Goal: Information Seeking & Learning: Understand process/instructions

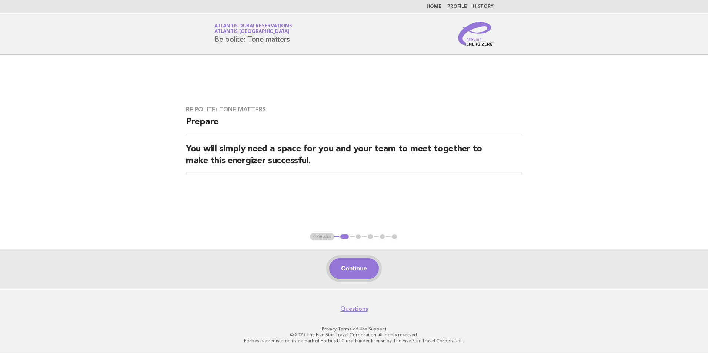
click at [356, 267] on button "Continue" at bounding box center [353, 268] width 49 height 21
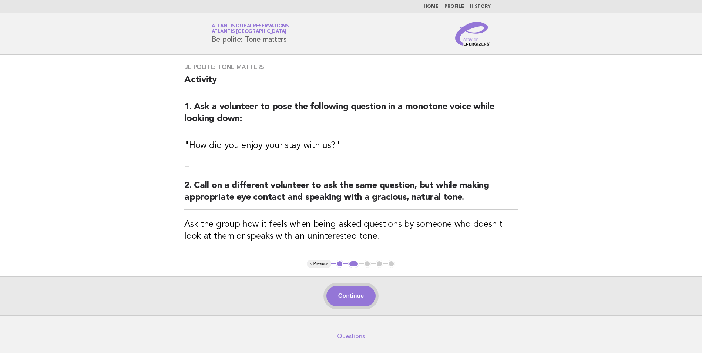
click at [348, 297] on button "Continue" at bounding box center [351, 296] width 49 height 21
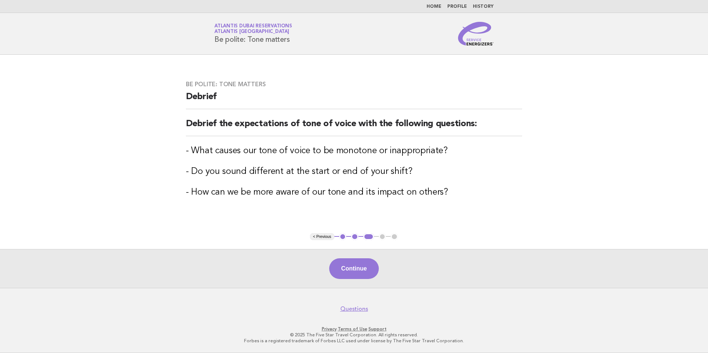
click at [356, 295] on footer "Questions Privacy · Terms of Use · Support © 2025 The Five Star Travel Corporat…" at bounding box center [354, 320] width 708 height 65
click at [352, 279] on button "Continue" at bounding box center [353, 268] width 49 height 21
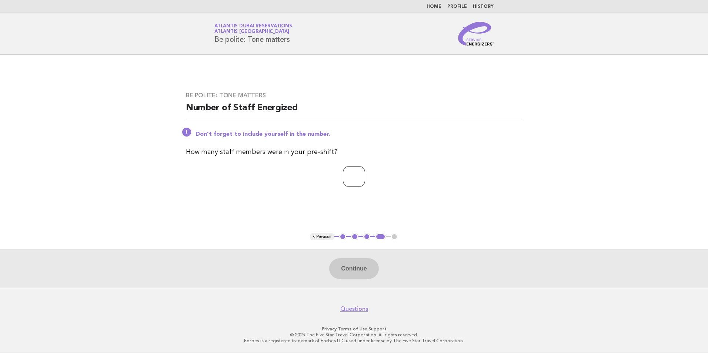
click at [344, 170] on input "number" at bounding box center [354, 176] width 22 height 21
type input "*"
click at [348, 266] on button "Continue" at bounding box center [353, 268] width 49 height 21
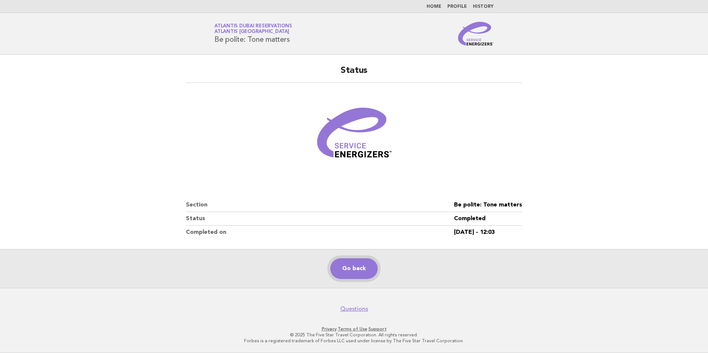
click at [352, 269] on link "Go back" at bounding box center [353, 268] width 47 height 21
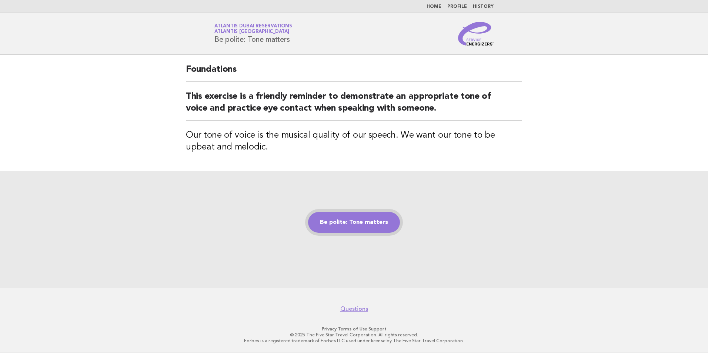
click at [346, 224] on link "Be polite: Tone matters" at bounding box center [354, 222] width 92 height 21
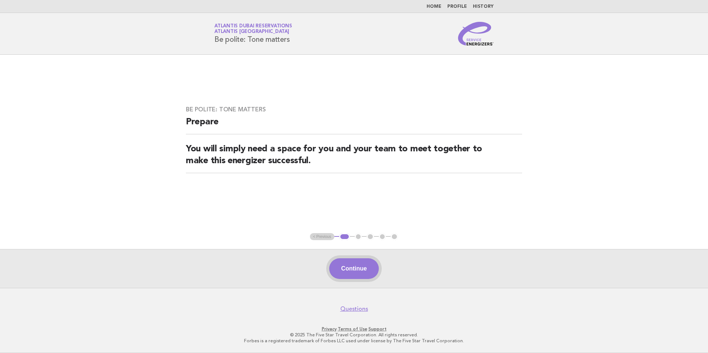
click at [356, 264] on button "Continue" at bounding box center [353, 268] width 49 height 21
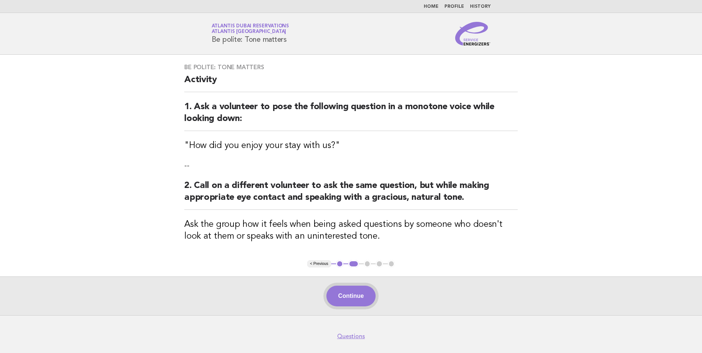
click at [356, 288] on button "Continue" at bounding box center [351, 296] width 49 height 21
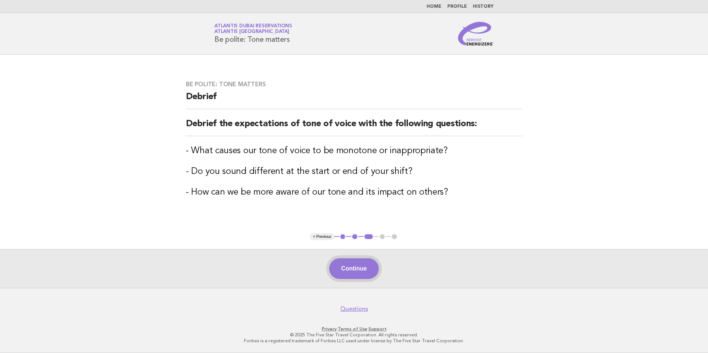
click at [355, 260] on button "Continue" at bounding box center [353, 268] width 49 height 21
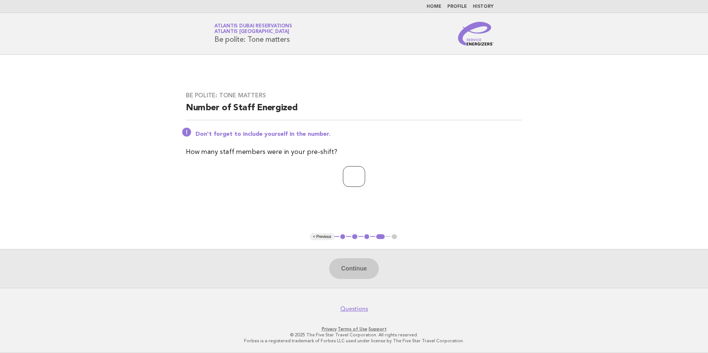
click at [348, 179] on input "number" at bounding box center [354, 176] width 22 height 21
type input "*"
click at [347, 248] on main "Be polite: Tone matters Number of Staff Energized Don't forget to include yours…" at bounding box center [354, 171] width 708 height 233
click at [347, 270] on button "Continue" at bounding box center [353, 268] width 49 height 21
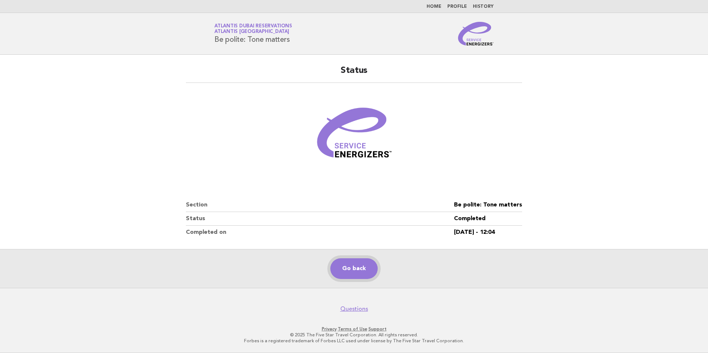
click at [354, 267] on link "Go back" at bounding box center [353, 268] width 47 height 21
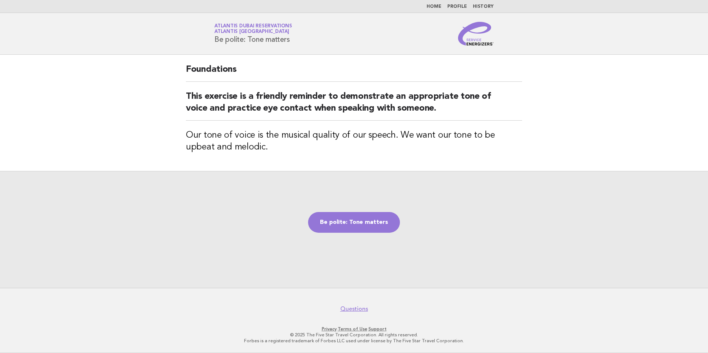
click at [441, 9] on link "Home" at bounding box center [434, 6] width 15 height 4
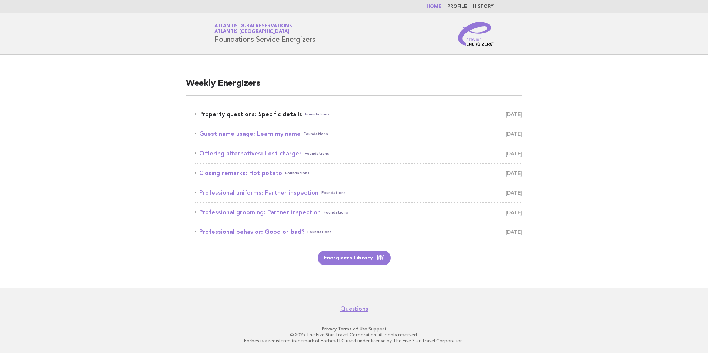
click at [264, 113] on link "Property questions: Specific details Foundations [DATE]" at bounding box center [358, 114] width 327 height 10
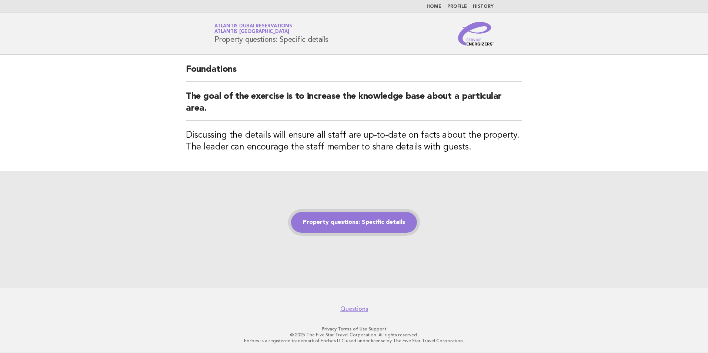
click at [347, 224] on link "Property questions: Specific details" at bounding box center [354, 222] width 126 height 21
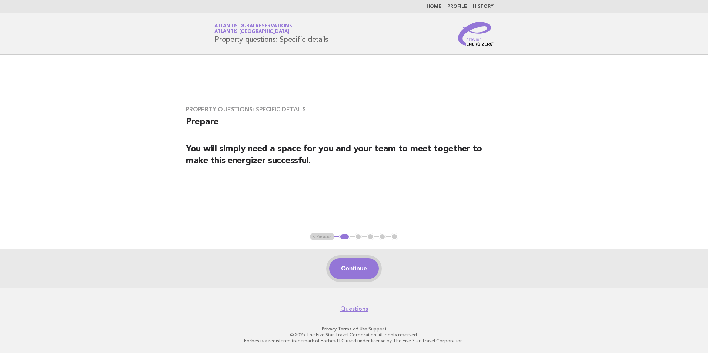
click at [346, 261] on button "Continue" at bounding box center [353, 268] width 49 height 21
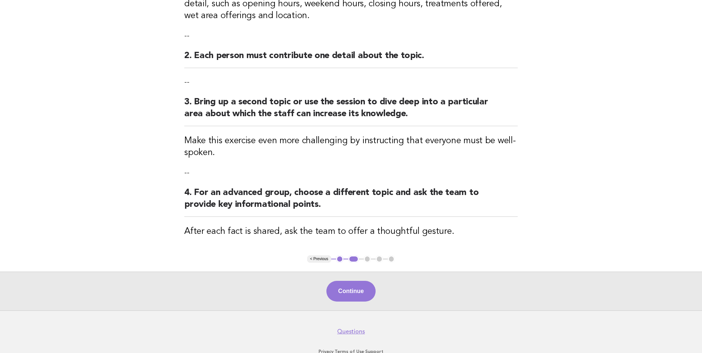
scroll to position [176, 0]
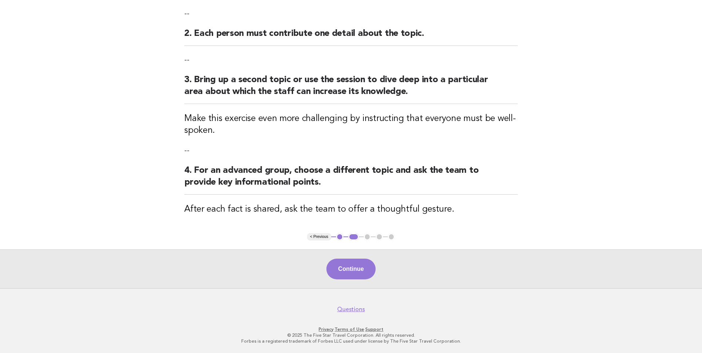
click at [363, 284] on div "Continue" at bounding box center [351, 269] width 702 height 39
click at [357, 276] on button "Continue" at bounding box center [351, 269] width 49 height 21
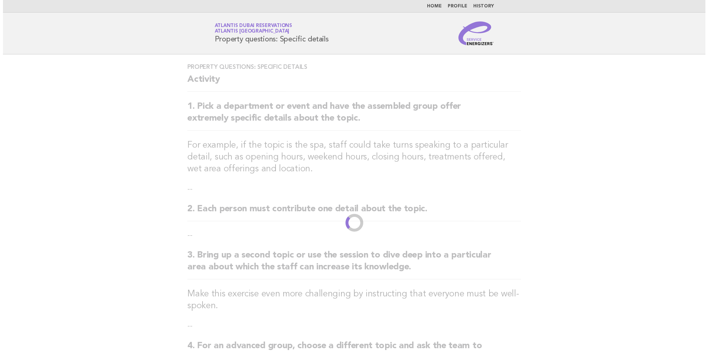
scroll to position [0, 0]
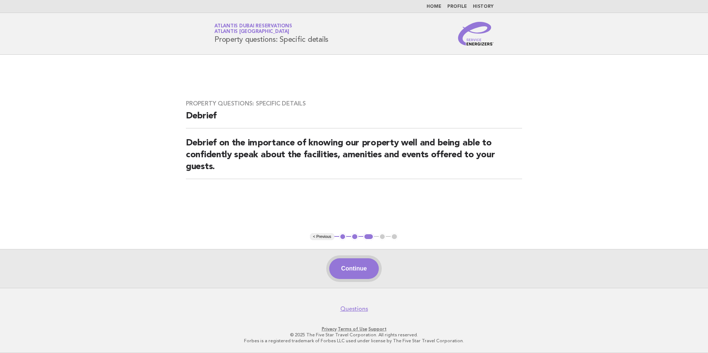
click at [351, 260] on button "Continue" at bounding box center [353, 268] width 49 height 21
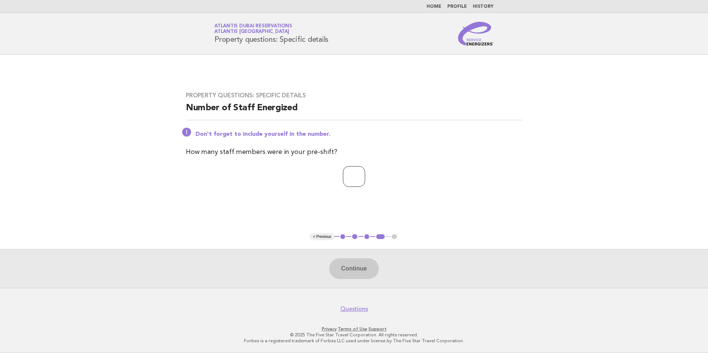
click at [347, 179] on input "number" at bounding box center [354, 176] width 22 height 21
type input "*"
click at [367, 270] on button "Continue" at bounding box center [353, 268] width 49 height 21
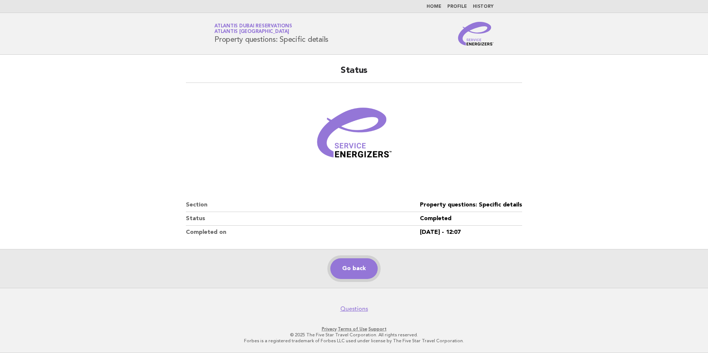
click at [358, 274] on link "Go back" at bounding box center [353, 268] width 47 height 21
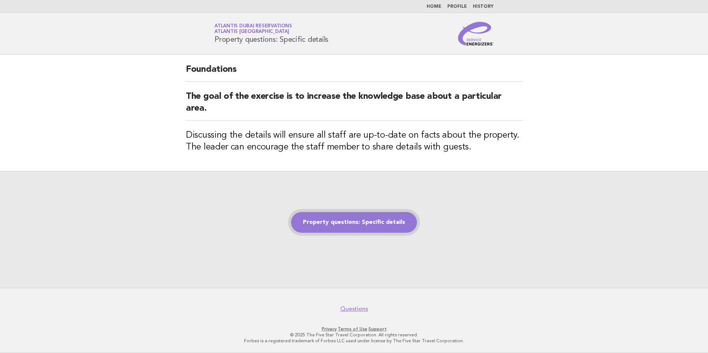
click at [362, 218] on link "Property questions: Specific details" at bounding box center [354, 222] width 126 height 21
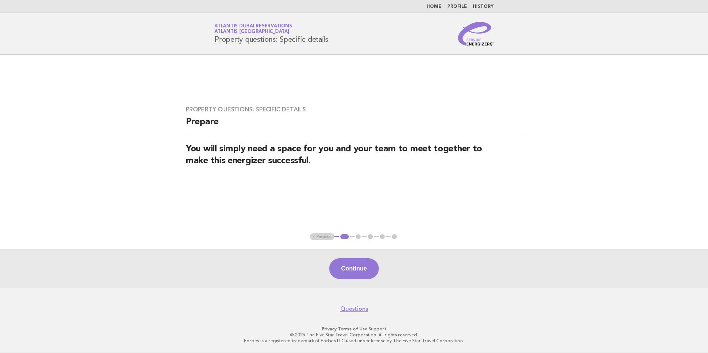
click at [353, 274] on button "Continue" at bounding box center [353, 268] width 49 height 21
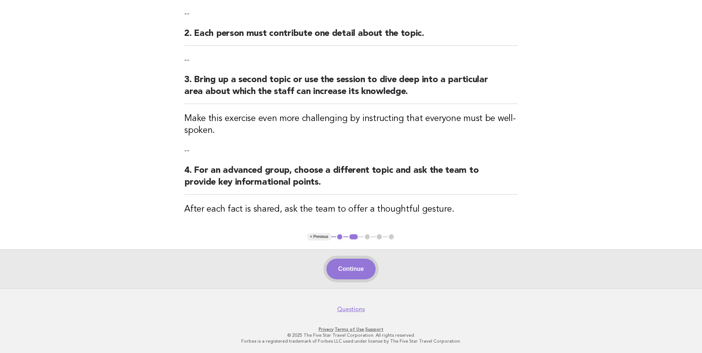
click at [347, 267] on button "Continue" at bounding box center [351, 269] width 49 height 21
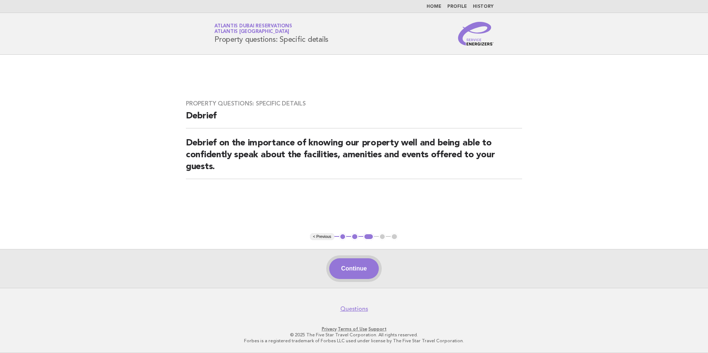
click at [346, 273] on button "Continue" at bounding box center [353, 268] width 49 height 21
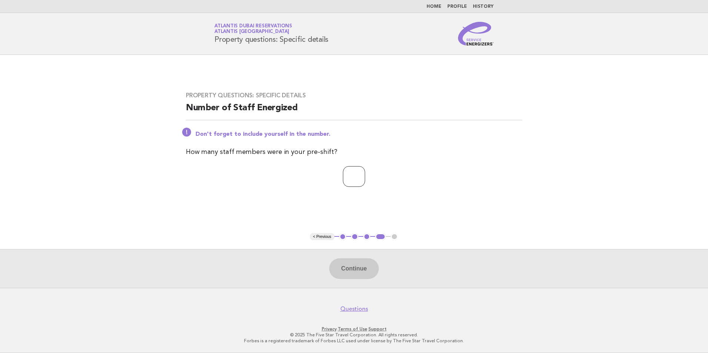
click at [348, 176] on input "number" at bounding box center [354, 176] width 22 height 21
type input "*"
click at [363, 272] on button "Continue" at bounding box center [353, 268] width 49 height 21
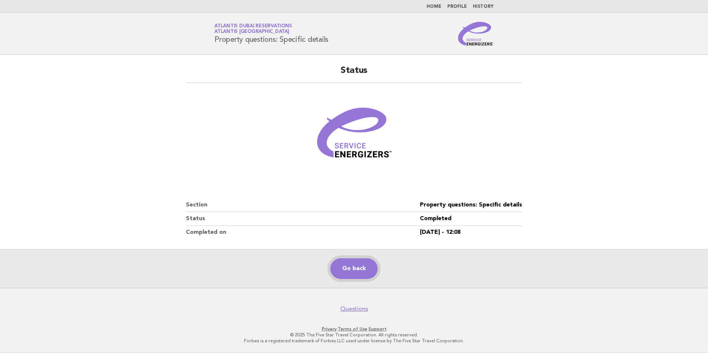
click at [356, 270] on link "Go back" at bounding box center [353, 268] width 47 height 21
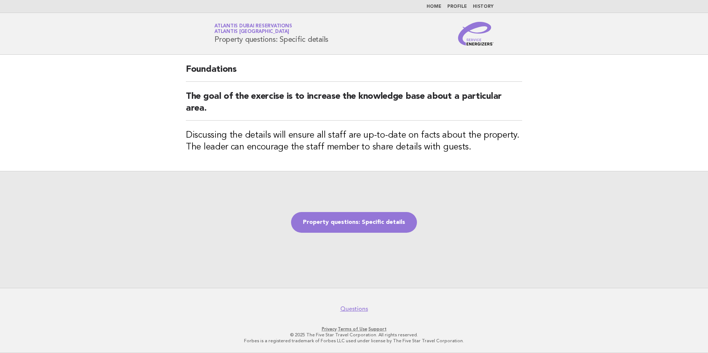
drag, startPoint x: 343, startPoint y: 36, endPoint x: 210, endPoint y: 43, distance: 133.5
click at [210, 43] on div "Service Energizers Atlantis [GEOGRAPHIC_DATA] Reservations Atlantis [GEOGRAPHIC…" at bounding box center [354, 34] width 300 height 24
copy h1 "Property questions: Specific details"
click at [232, 194] on div "Property questions: Specific details" at bounding box center [354, 229] width 708 height 117
click at [371, 225] on link "Property questions: Specific details" at bounding box center [354, 222] width 126 height 21
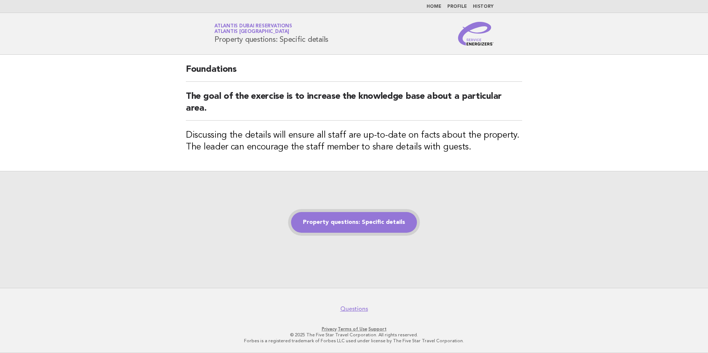
click at [373, 224] on link "Property questions: Specific details" at bounding box center [354, 222] width 126 height 21
